Goal: Navigation & Orientation: Find specific page/section

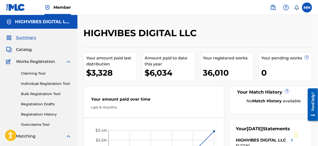
click at [67, 62] on img at bounding box center [69, 62] width 6 height 6
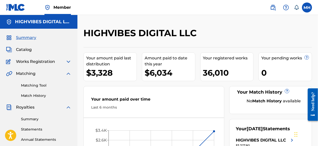
click at [26, 49] on span "Catalog" at bounding box center [24, 50] width 16 height 6
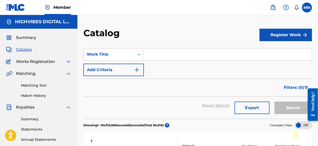
click at [69, 73] on img at bounding box center [69, 74] width 6 height 6
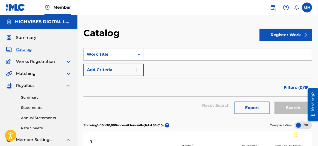
click at [69, 86] on img at bounding box center [69, 86] width 6 height 6
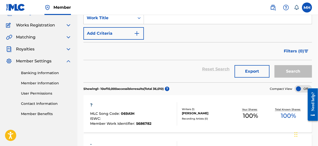
scroll to position [37, 0]
click at [35, 114] on link "Member Benefits" at bounding box center [46, 113] width 51 height 5
click at [42, 83] on link "Member Information" at bounding box center [46, 83] width 51 height 5
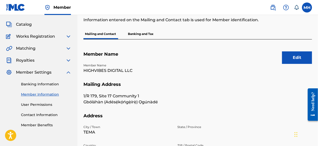
scroll to position [24, 0]
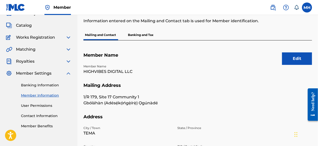
click at [139, 37] on p "Banking and Tax" at bounding box center [141, 35] width 29 height 11
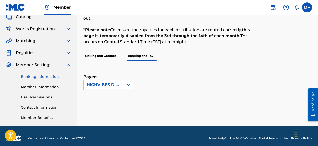
scroll to position [33, 0]
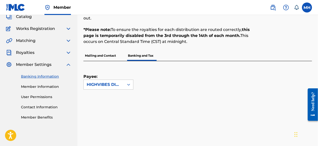
click at [68, 66] on img at bounding box center [69, 65] width 6 height 6
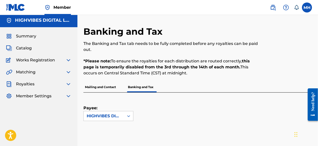
scroll to position [0, 0]
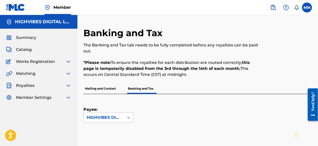
click at [26, 38] on span "Summary" at bounding box center [26, 38] width 20 height 6
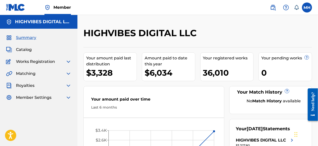
click at [307, 9] on label at bounding box center [307, 8] width 10 height 10
click at [307, 8] on input "[PERSON_NAME] [PERSON_NAME][EMAIL_ADDRESS][DOMAIN_NAME] Notification Preference…" at bounding box center [307, 8] width 0 height 0
